Goal: Find contact information: Find contact information

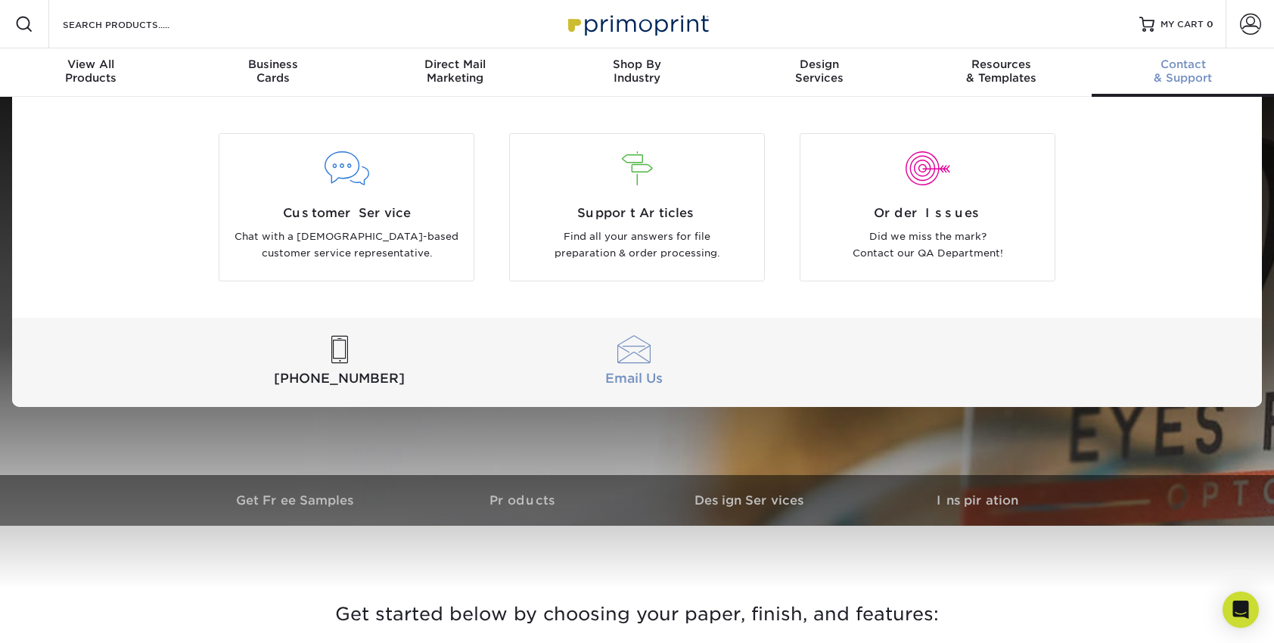
click at [630, 354] on div at bounding box center [634, 350] width 288 height 28
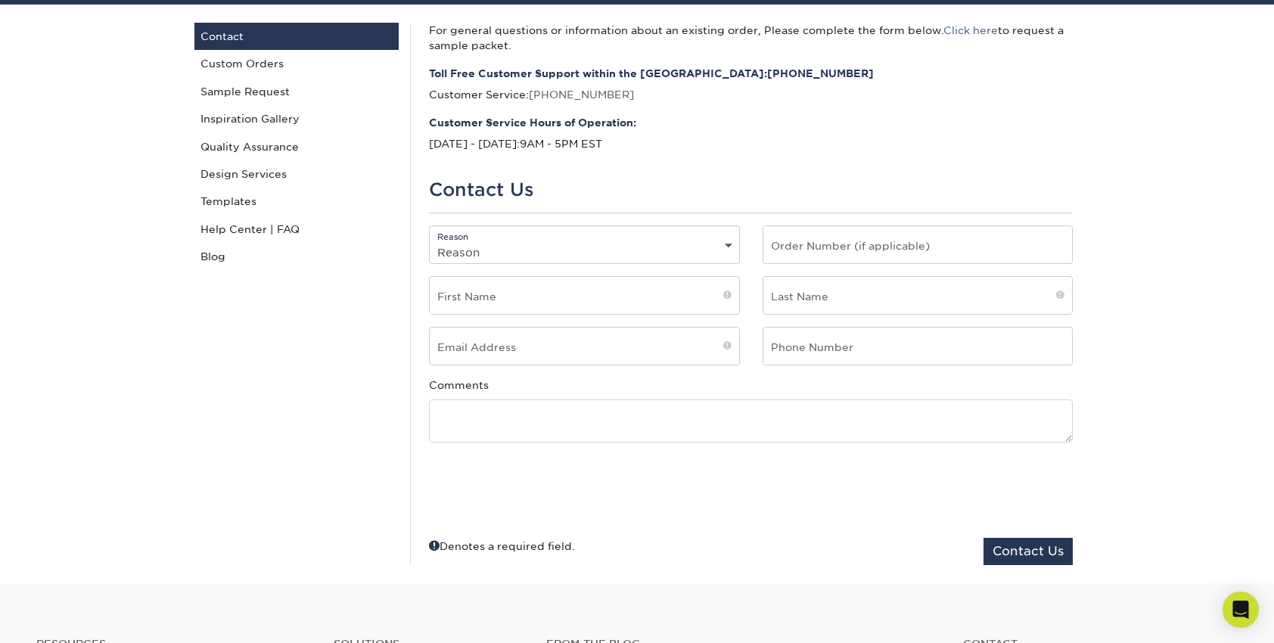
scroll to position [151, 0]
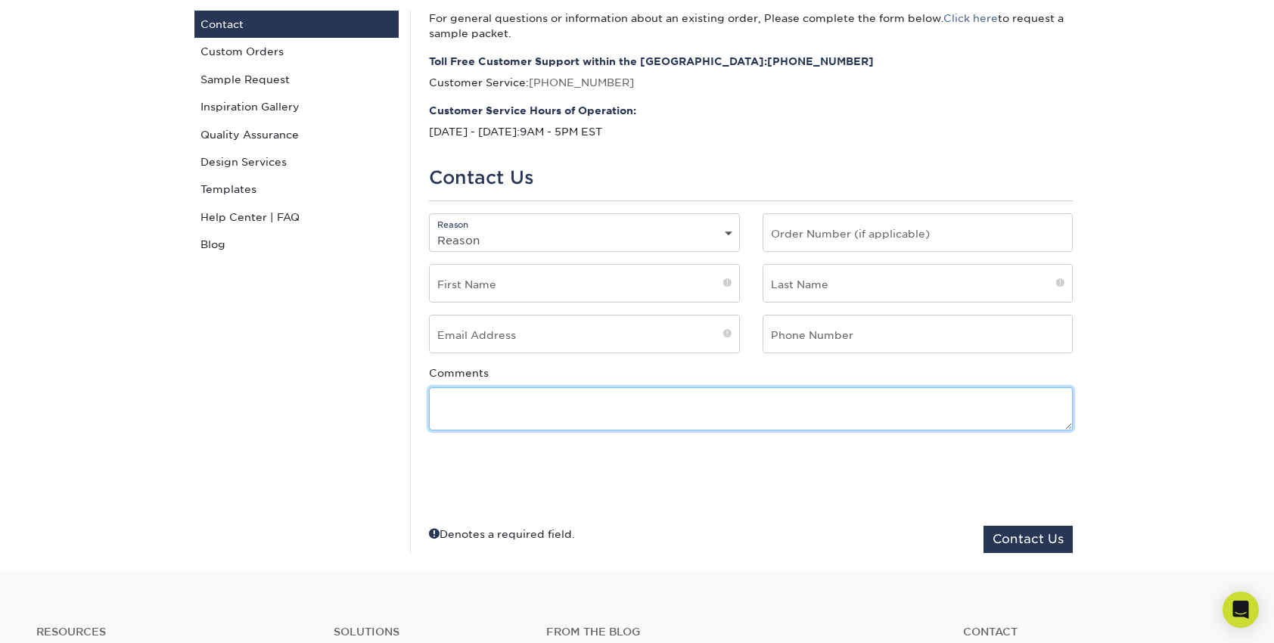
paste textarea "Who would be the right person to reach out to regarding your company's procurem…"
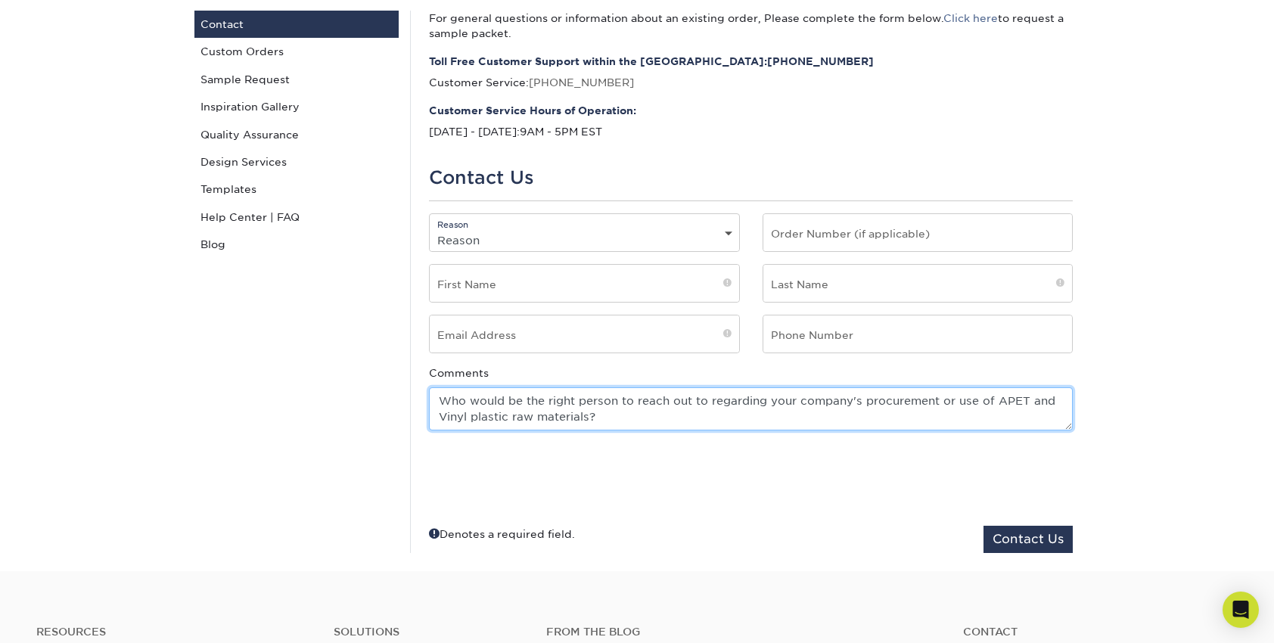
type textarea "Who would be the right person to reach out to regarding your company's procurem…"
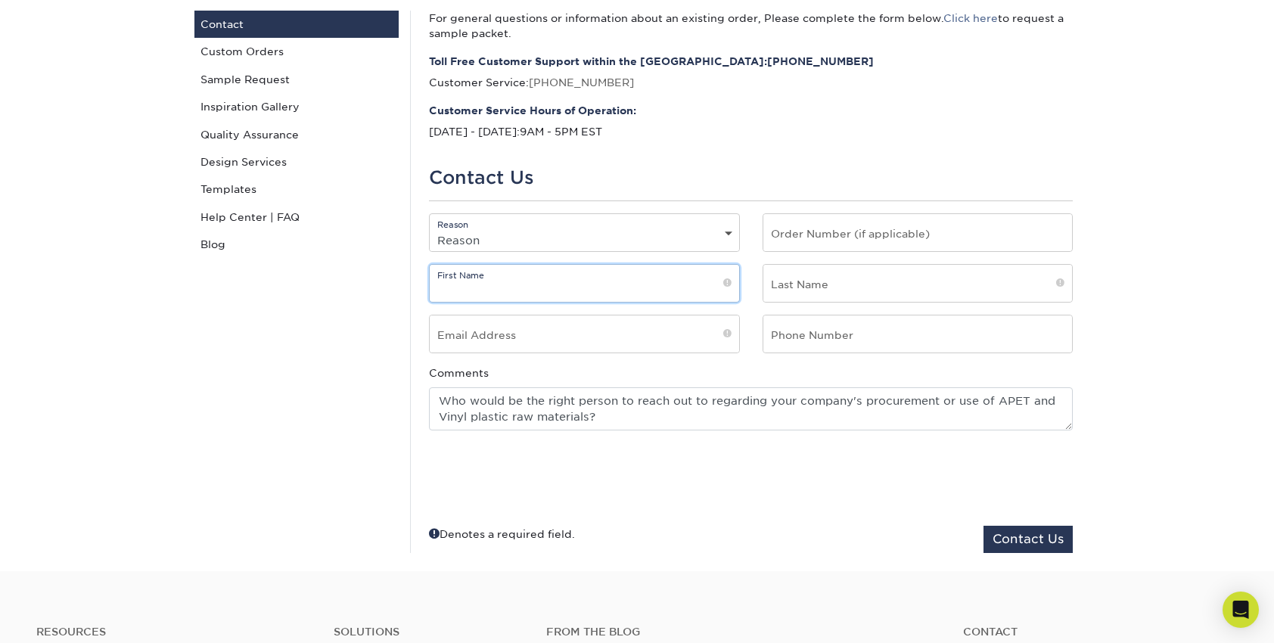
click at [580, 297] on input "text" at bounding box center [584, 283] width 309 height 37
type input "Joe"
type input "Raimondo"
type input "sales3@mpc800.com"
type input "6303299988"
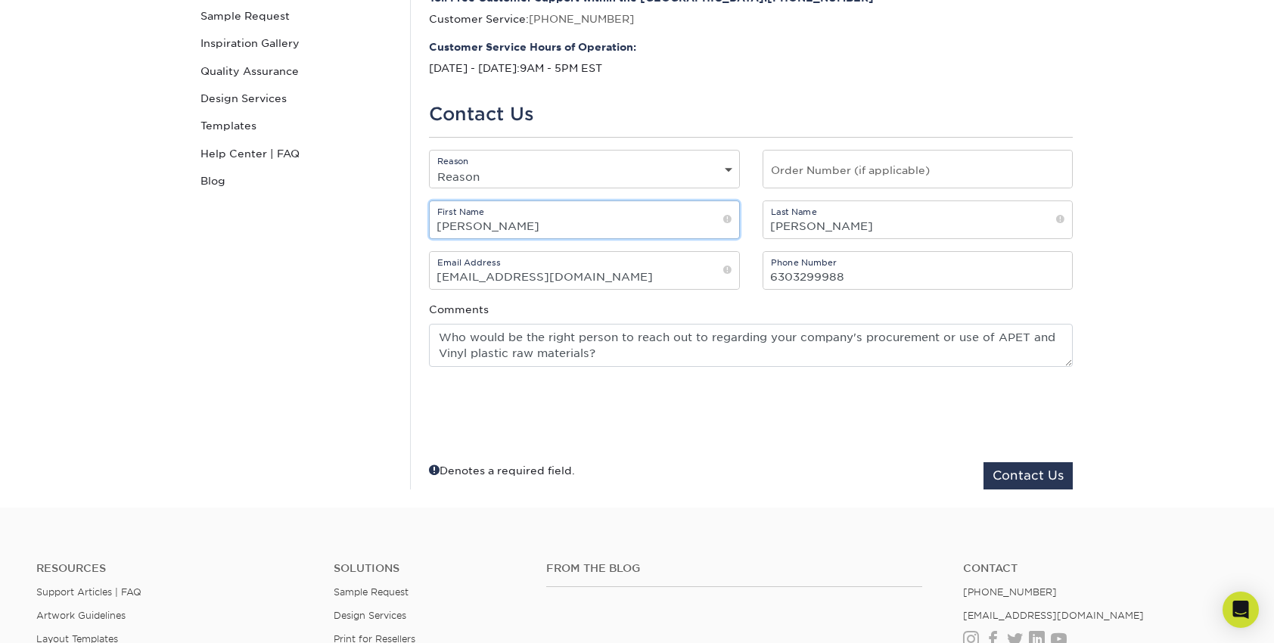
scroll to position [227, 0]
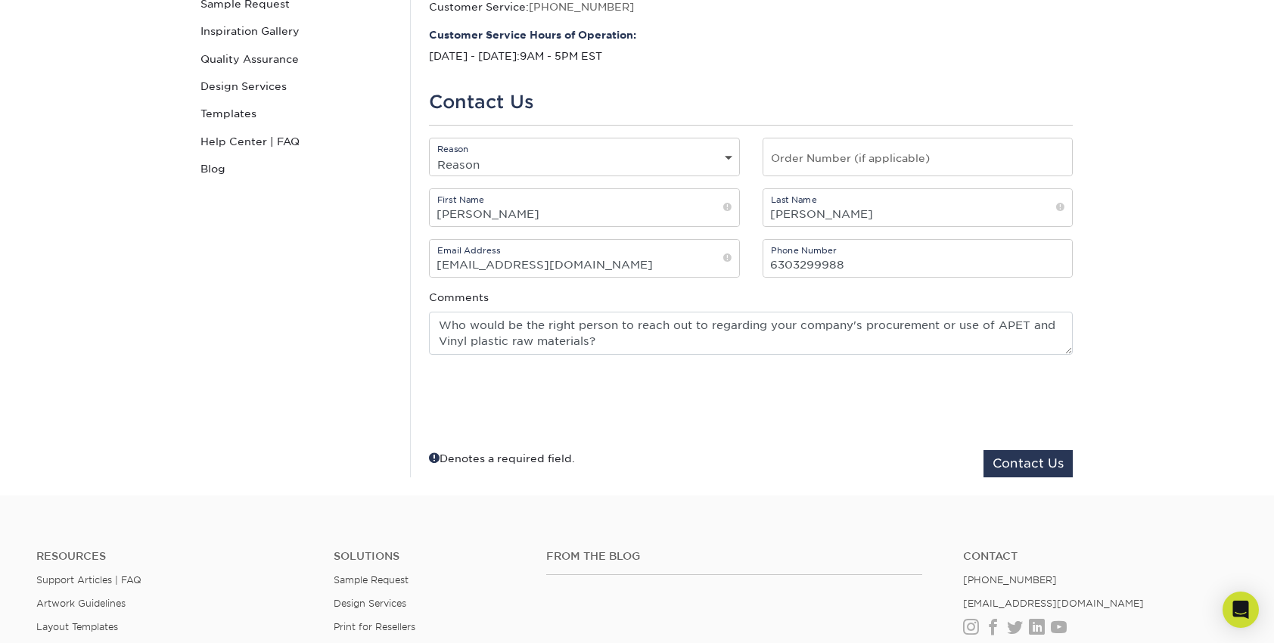
click at [714, 157] on select "Reason General File Preparation Order Status Online Design Issue with your prin…" at bounding box center [584, 165] width 309 height 22
select select "General"
click at [430, 154] on select "Reason General File Preparation Order Status Online Design Issue with your prin…" at bounding box center [584, 165] width 309 height 22
click at [1040, 463] on button "Contact Us" at bounding box center [1028, 463] width 89 height 27
